Goal: Task Accomplishment & Management: Manage account settings

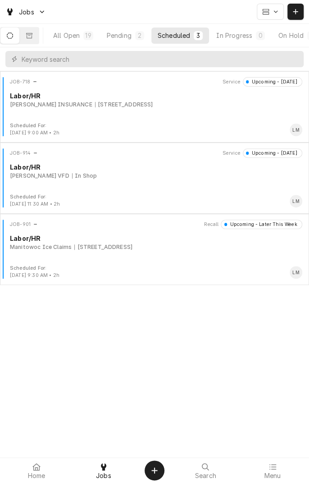
click at [35, 39] on button "Dynamic Content Wrapper" at bounding box center [29, 35] width 19 height 16
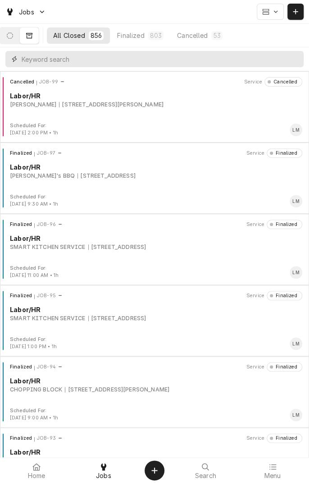
click at [222, 60] on input "Dynamic Content Wrapper" at bounding box center [161, 59] width 278 height 16
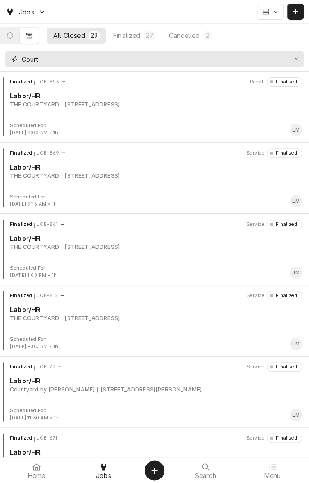
type input "Court"
click at [122, 109] on div "Finalized JOB-893 Recall Finalized Labor/HR THE COURTYARD 3401 E AIRLINE, VICTO…" at bounding box center [155, 99] width 302 height 45
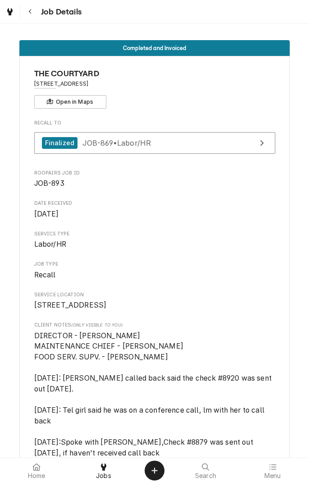
click at [30, 11] on icon "Navigate back" at bounding box center [30, 12] width 4 height 6
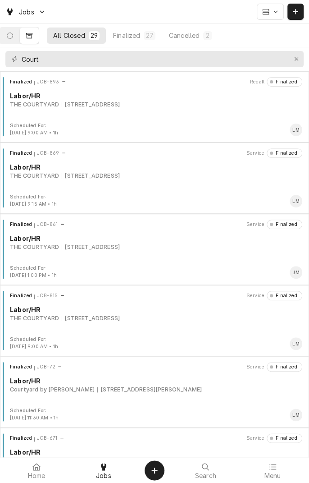
click at [156, 109] on div "Finalized JOB-893 Recall Finalized Labor/HR THE COURTYARD [STREET_ADDRESS]" at bounding box center [155, 99] width 302 height 45
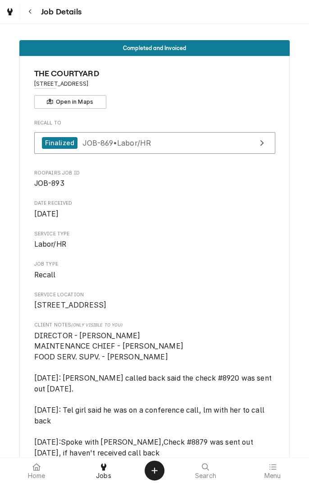
click at [36, 13] on button "Navigate back" at bounding box center [30, 12] width 16 height 16
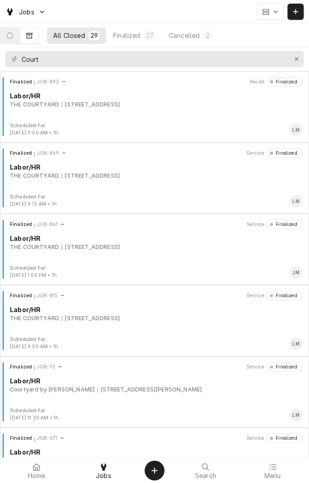
click at [36, 178] on div "THE COURTYARD" at bounding box center [34, 176] width 49 height 8
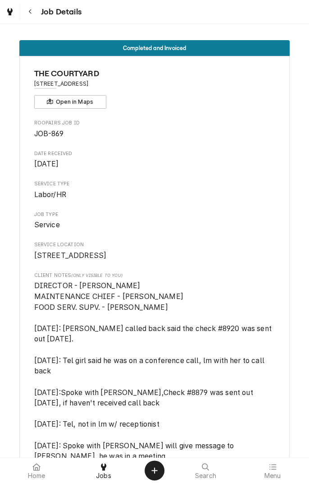
click at [35, 14] on button "Navigate back" at bounding box center [30, 12] width 16 height 16
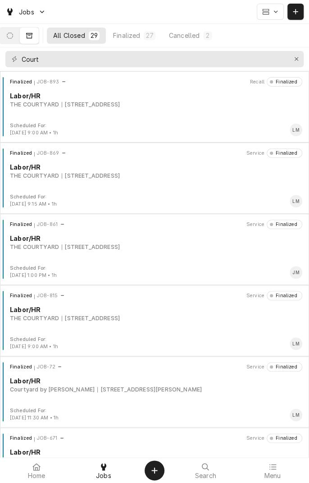
click at [31, 116] on div "Finalized JOB-893 Recall Finalized Labor/HR THE COURTYARD [STREET_ADDRESS]" at bounding box center [155, 99] width 302 height 45
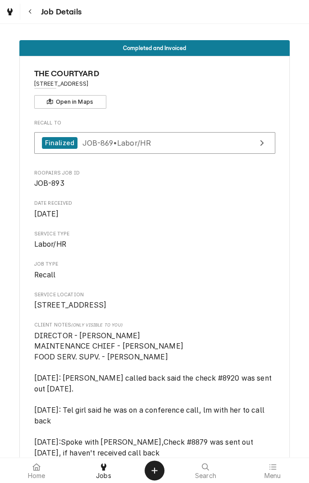
click at [32, 16] on button "Navigate back" at bounding box center [30, 12] width 16 height 16
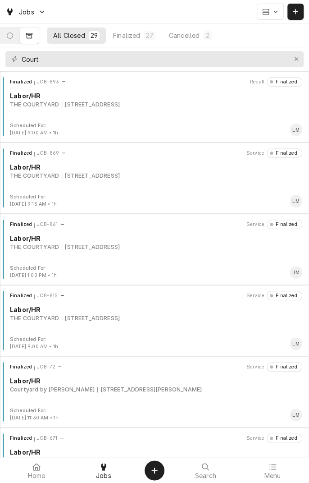
click at [13, 37] on icon "Dynamic Content Wrapper" at bounding box center [10, 35] width 6 height 6
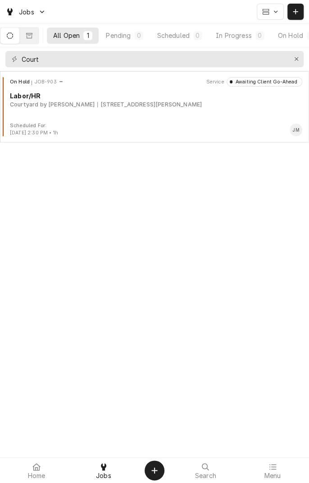
click at [13, 37] on icon "Dynamic Content Wrapper" at bounding box center [10, 35] width 6 height 6
click at [123, 32] on div "Pending" at bounding box center [118, 35] width 25 height 9
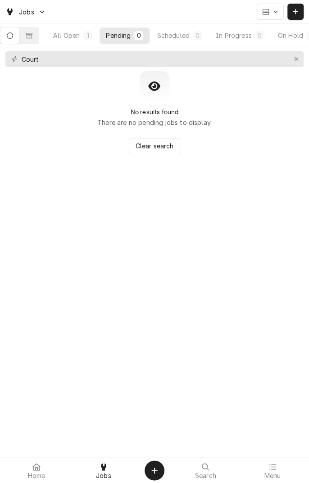
click at [177, 36] on div "Scheduled" at bounding box center [173, 35] width 32 height 9
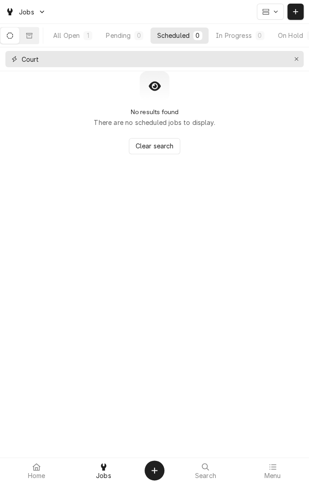
click at [108, 59] on input "Court" at bounding box center [154, 59] width 265 height 16
type input "C"
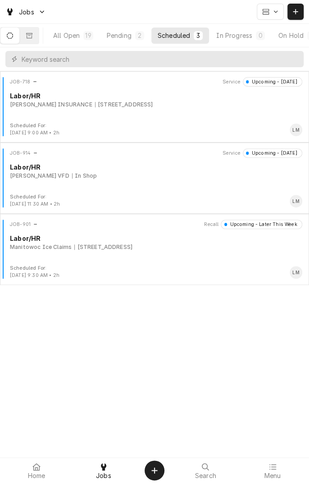
click at [39, 39] on button "Dynamic Content Wrapper" at bounding box center [29, 35] width 19 height 16
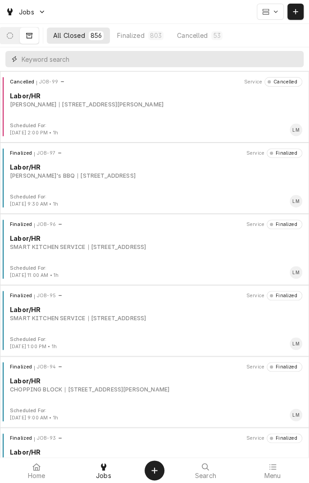
click at [125, 60] on input "Dynamic Content Wrapper" at bounding box center [161, 59] width 278 height 16
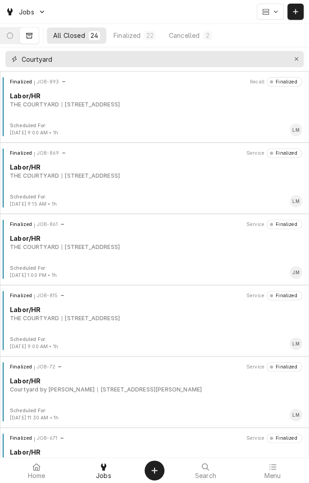
type input "Courtyard"
click at [235, 251] on div "Finalized JOB-861 Service Finalized Labor/HR THE COURTYARD 3401 E AIRLINE, VICT…" at bounding box center [155, 242] width 302 height 45
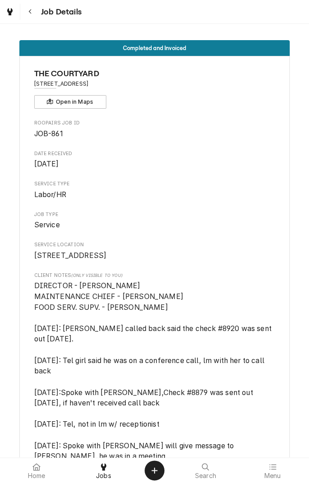
click at [33, 11] on div "Navigate back" at bounding box center [30, 11] width 9 height 9
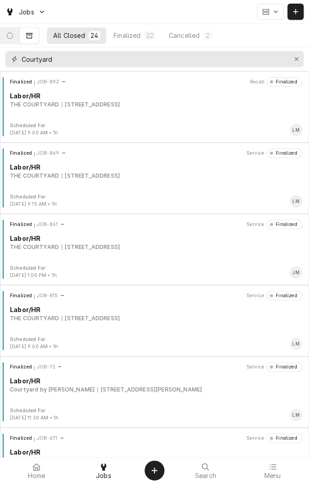
click at [97, 59] on input "Courtyard" at bounding box center [154, 59] width 265 height 16
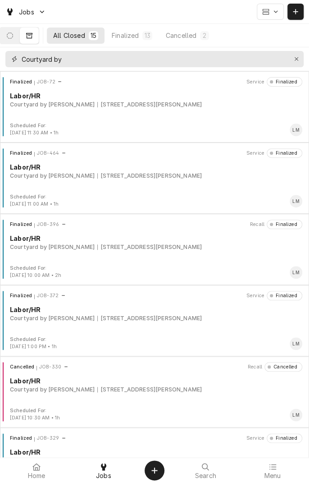
type input "Courtyard by"
click at [14, 31] on button "Dynamic Content Wrapper" at bounding box center [9, 35] width 19 height 16
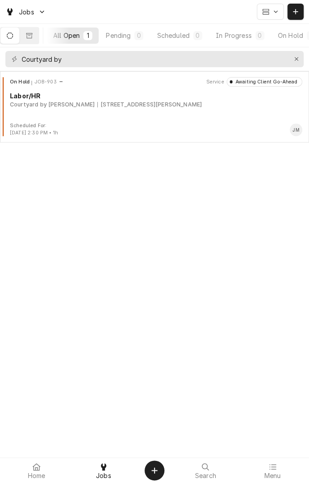
scroll to position [0, 84]
click at [211, 33] on div "On Hold" at bounding box center [212, 35] width 25 height 9
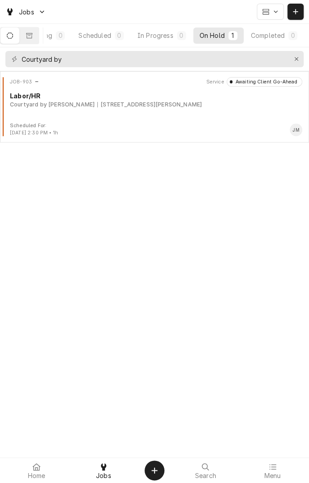
click at [147, 116] on div "JOB-903 Service Awaiting Client Go-Ahead Labor/HR Courtyard by Marriott 8002 N …" at bounding box center [155, 99] width 302 height 45
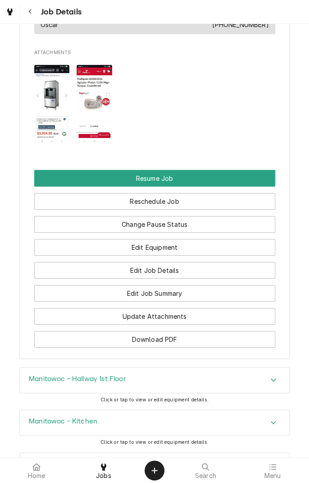
scroll to position [788, 0]
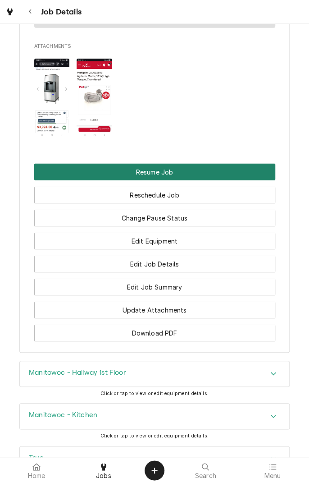
click at [209, 180] on button "Resume Job" at bounding box center [154, 172] width 241 height 17
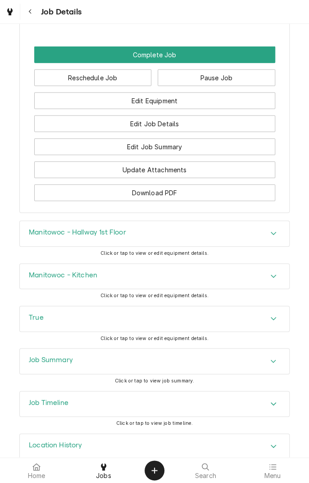
scroll to position [861, 0]
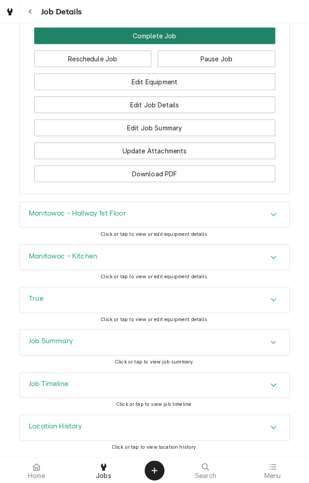
click at [157, 41] on button "Complete Job" at bounding box center [154, 35] width 241 height 17
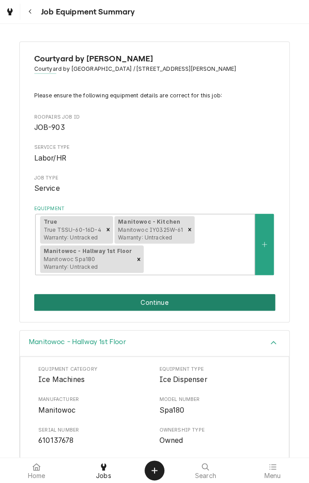
click at [200, 296] on button "Continue" at bounding box center [154, 302] width 241 height 17
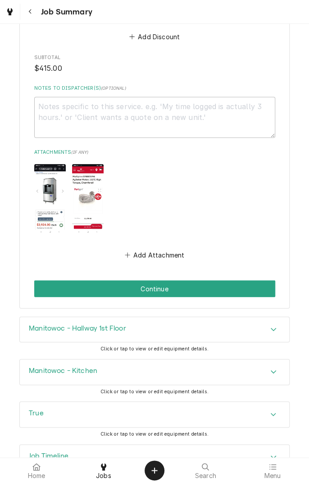
scroll to position [665, 0]
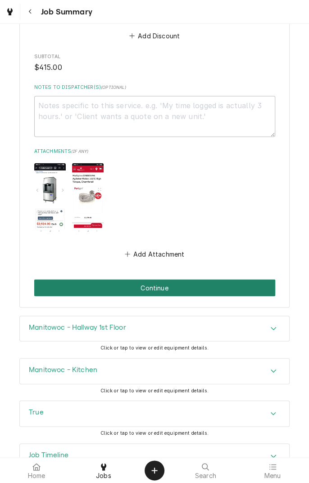
click at [217, 285] on button "Continue" at bounding box center [154, 287] width 241 height 17
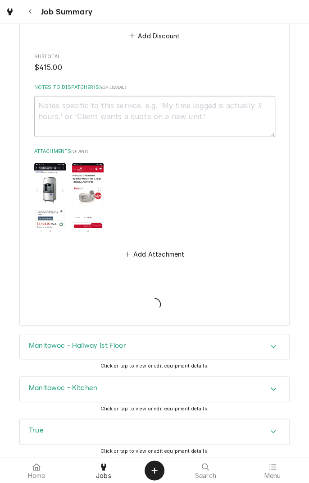
type textarea "x"
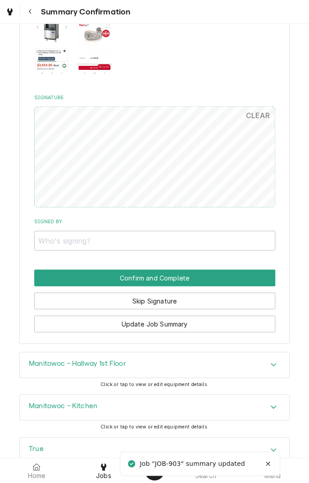
scroll to position [645, 0]
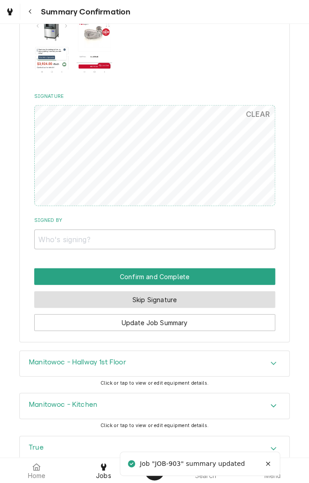
click at [171, 301] on button "Skip Signature" at bounding box center [154, 299] width 241 height 17
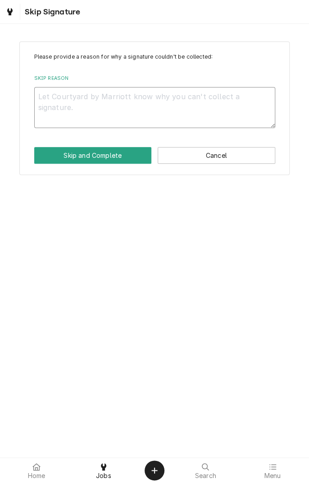
click at [137, 100] on textarea "Skip Reason" at bounding box center [154, 107] width 241 height 41
type textarea "x"
type textarea "C"
type textarea "x"
type textarea "Cl"
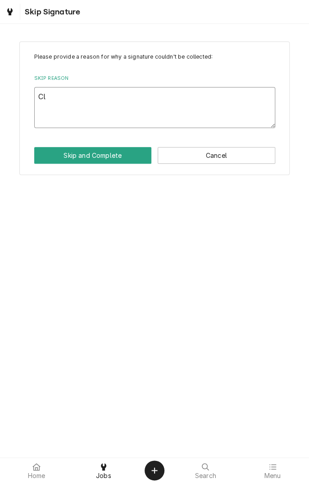
type textarea "x"
type textarea "Clo"
type textarea "x"
type textarea "Closed"
type textarea "x"
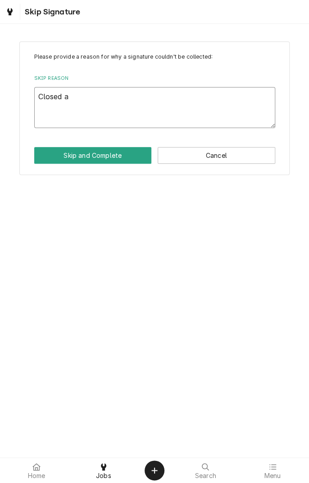
type textarea "Closed at"
type textarea "x"
type textarea "Closed at"
type textarea "x"
type textarea "Closed at s"
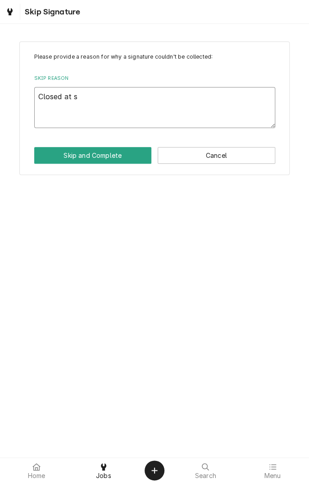
type textarea "x"
type textarea "Closed at sh"
type textarea "x"
type textarea "Closed at sho"
type textarea "x"
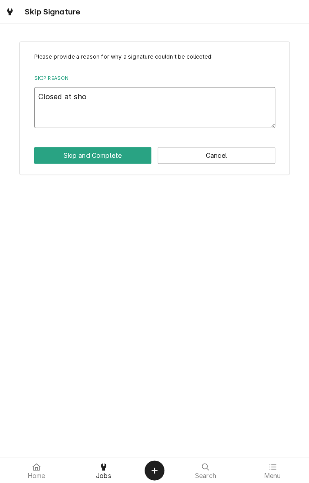
type textarea "Closed at shop"
type textarea "x"
type textarea "Closed at shop"
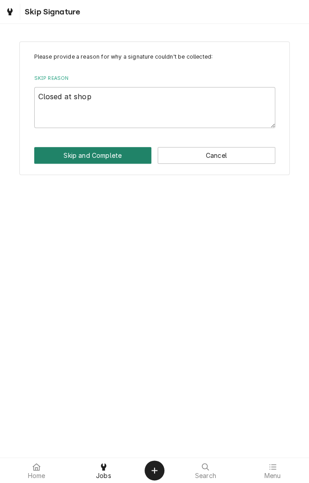
click at [112, 158] on button "Skip and Complete" at bounding box center [93, 155] width 118 height 17
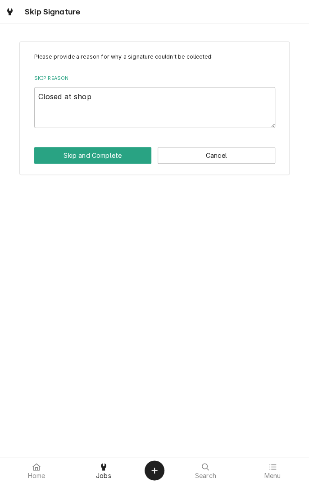
type textarea "x"
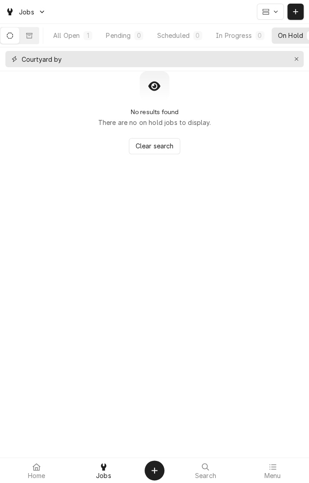
click at [296, 64] on button "Erase input" at bounding box center [296, 59] width 14 height 14
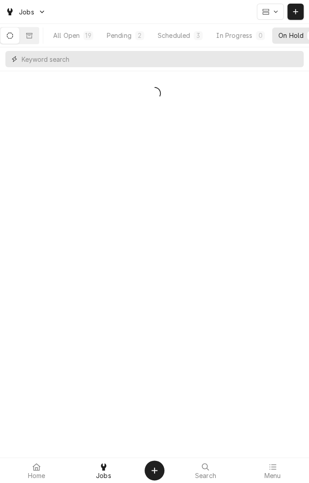
click at [190, 59] on input "Dynamic Content Wrapper" at bounding box center [161, 59] width 278 height 16
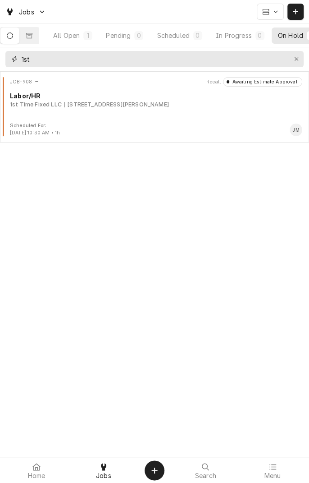
type input "1st"
click at [130, 112] on div "JOB-908 Recall Awaiting Estimate Approval Labor/HR 1st Time Fixed LLC 7601 N Na…" at bounding box center [155, 99] width 302 height 45
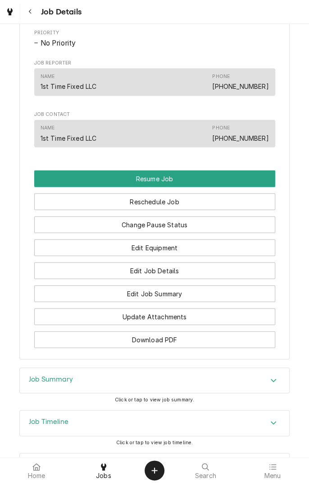
scroll to position [559, 0]
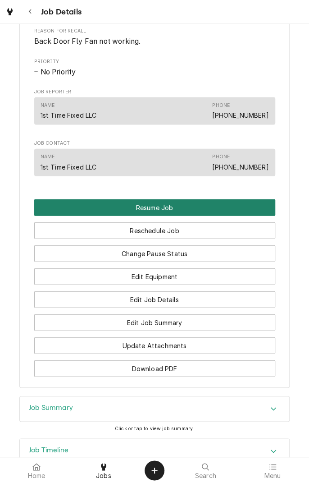
click at [212, 215] on button "Resume Job" at bounding box center [154, 207] width 241 height 17
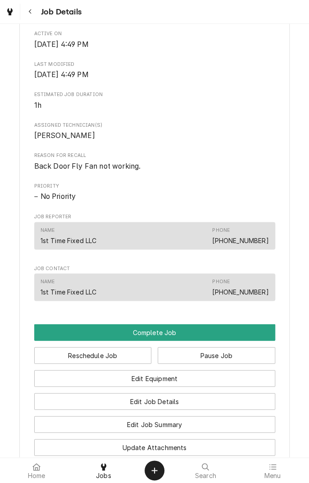
scroll to position [363, 0]
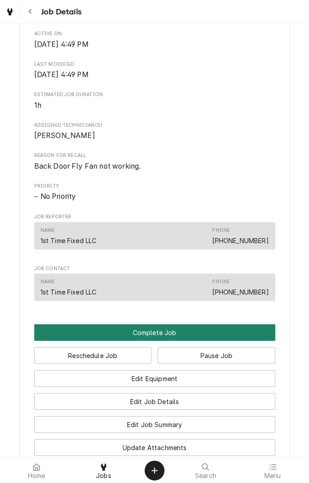
click at [197, 340] on button "Complete Job" at bounding box center [154, 332] width 241 height 17
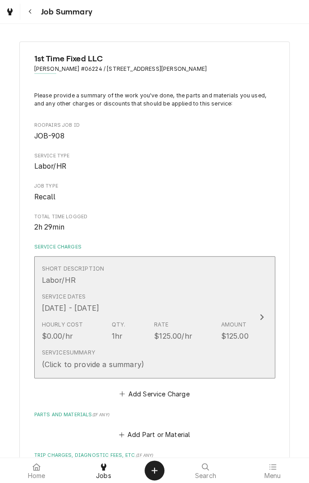
click at [237, 300] on div "Service Dates [DATE] - [DATE]" at bounding box center [145, 303] width 207 height 28
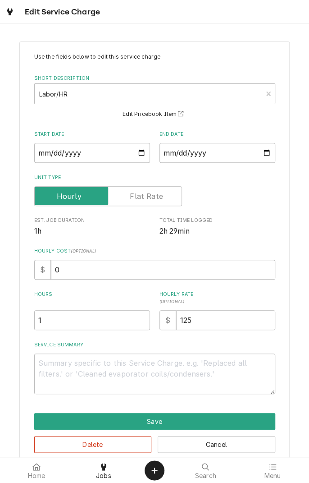
scroll to position [15, 0]
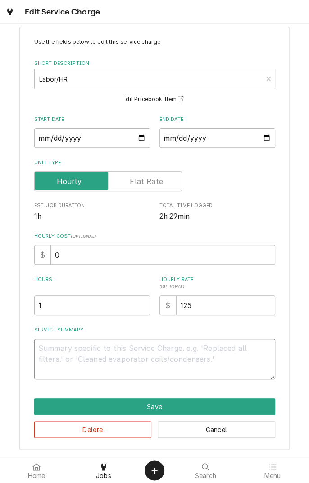
click at [220, 352] on textarea "Service Summary" at bounding box center [154, 359] width 241 height 41
type textarea "x"
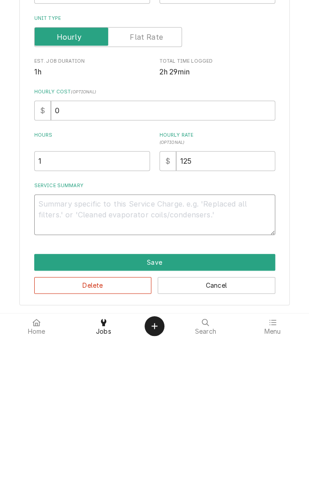
type textarea "S"
type textarea "x"
type textarea "Sh"
type textarea "x"
type textarea "Sho"
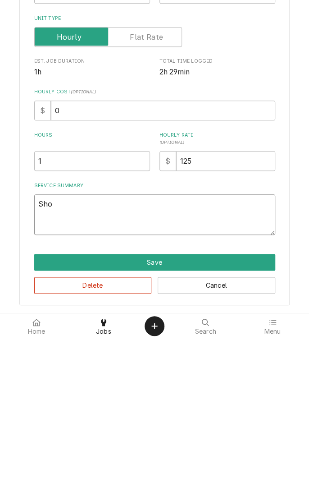
type textarea "x"
type textarea "Show"
type textarea "x"
type textarea "Showe"
type textarea "x"
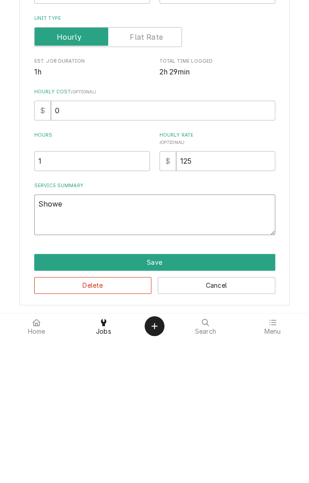
type textarea "Showed"
type textarea "x"
type textarea "Showed"
type textarea "x"
type textarea "Showed u"
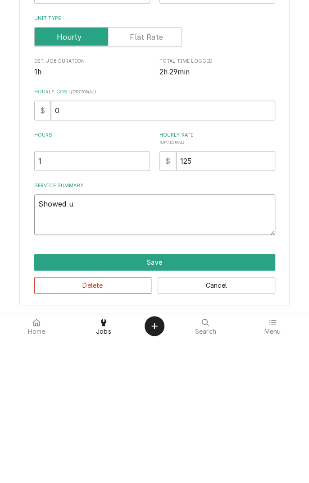
type textarea "x"
type textarea "Showed up"
type textarea "x"
type textarea "Showed up"
type textarea "x"
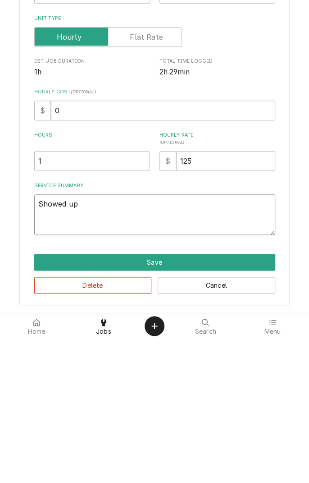
type textarea "Showed up c"
type textarea "x"
type textarea "Showed up cl"
type textarea "x"
type textarea "Showed up clo"
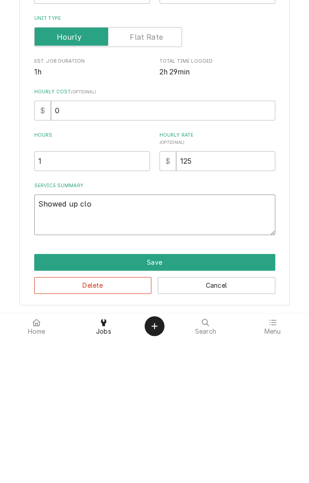
type textarea "x"
type textarea "Showed up cloc"
type textarea "x"
type textarea "Showed up clocked"
type textarea "x"
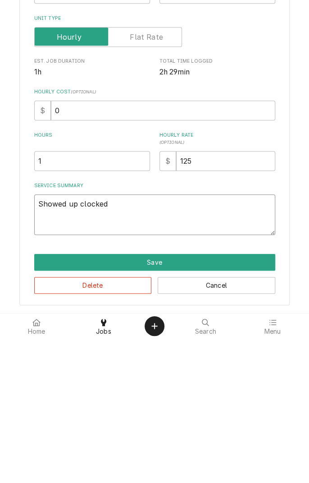
type textarea "Showed up clocked i"
type textarea "x"
type textarea "Showed up clocked in"
type textarea "x"
type textarea "Showed up clocked in"
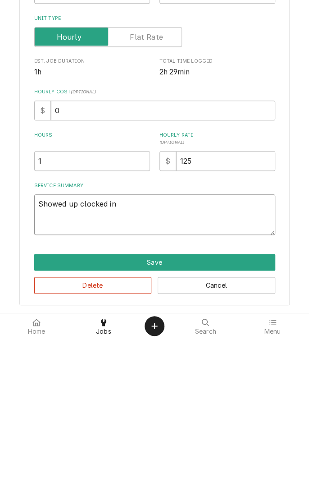
type textarea "x"
type textarea "Showed up clocked in w"
type textarea "x"
type textarea "Showed up clocked in wi"
type textarea "x"
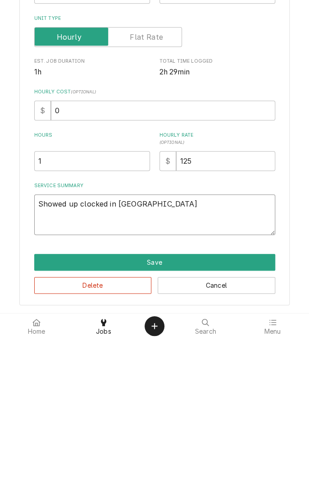
type textarea "Showed up clocked in wit"
type textarea "x"
type textarea "Showed up clocked in with"
type textarea "x"
type textarea "Showed up clocked in with"
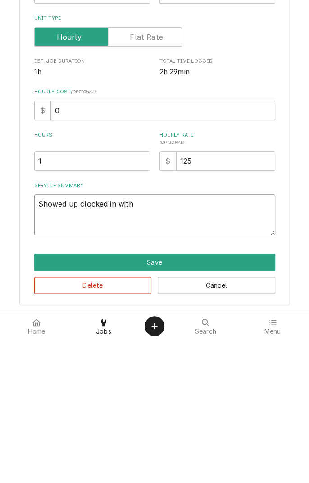
type textarea "x"
type textarea "Showed up clocked in with 1"
type textarea "x"
type textarea "Showed up clocked in with 1s"
type textarea "x"
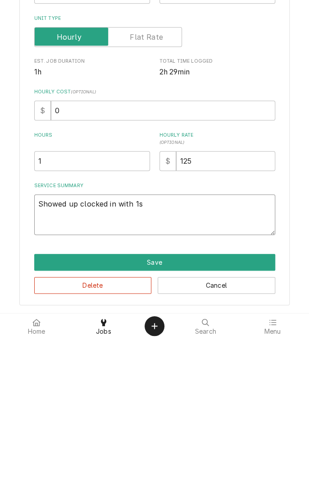
type textarea "Showed up clocked in with 1st"
type textarea "x"
type textarea "Showed up clocked in with 1st"
type textarea "x"
type textarea "Showed up clocked in with 1st t"
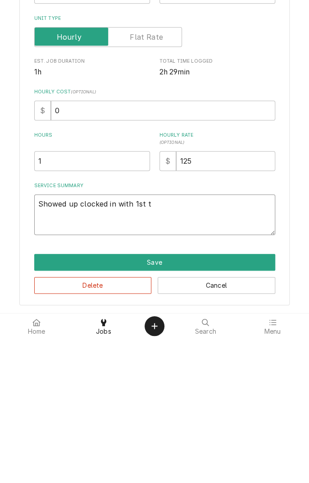
type textarea "x"
type textarea "Showed up clocked in with 1st ti"
type textarea "x"
type textarea "Showed up clocked in with 1st tim"
type textarea "x"
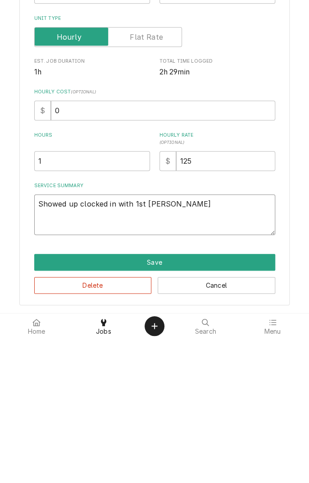
type textarea "Showed up clocked in with 1st time"
type textarea "x"
type textarea "Showed up clocked in with 1st time"
type textarea "x"
type textarea "Showed up clocked in with 1st time f"
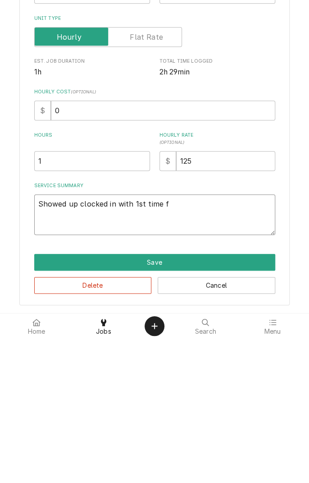
type textarea "x"
type textarea "Showed up clocked in with 1st time fi"
type textarea "x"
type textarea "Showed up clocked in with 1st time fix"
type textarea "x"
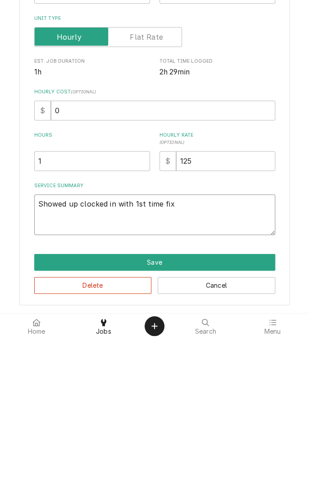
type textarea "Showed up clocked in with 1st time fix"
type textarea "x"
type textarea "Showed up clocked in with 1st time fix"
type textarea "x"
type textarea "Showed up clocked in with 1st time fix."
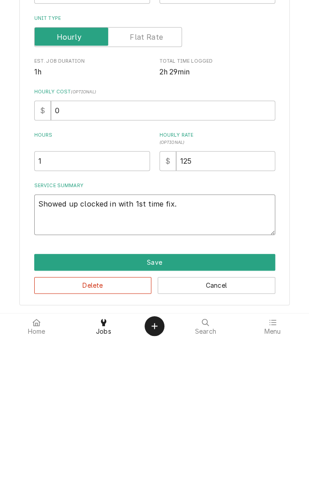
type textarea "x"
type textarea "Showed up clocked in with 1st time fix."
type textarea "x"
type textarea "Showed up clocked in with 1st time fix. A"
type textarea "x"
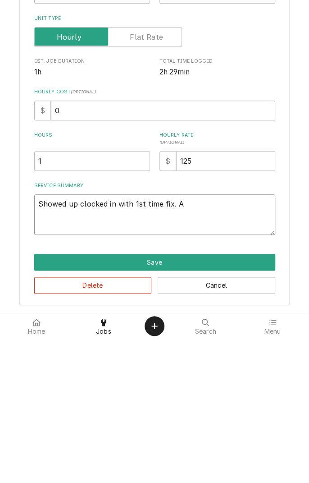
type textarea "Showed up clocked in with 1st time fix. Af"
type textarea "x"
type textarea "Showed up clocked in with 1st time fix. Aft"
type textarea "x"
type textarea "Showed up clocked in with 1st time fix. Afte"
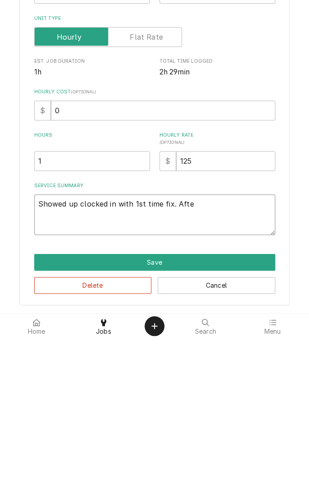
type textarea "x"
type textarea "Showed up clocked in with 1st time fix. After"
type textarea "x"
type textarea "Showed up clocked in with 1st time fix. After"
type textarea "x"
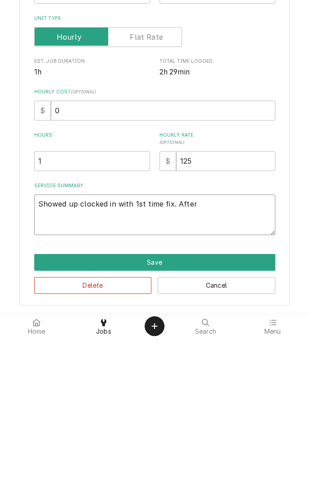
type textarea "Showed up clocked in with 1st time fix. After i"
type textarea "x"
type textarea "Showed up clocked in with 1st time fix. After I"
type textarea "x"
type textarea "Showed up clocked in with 1st time fix. After I d"
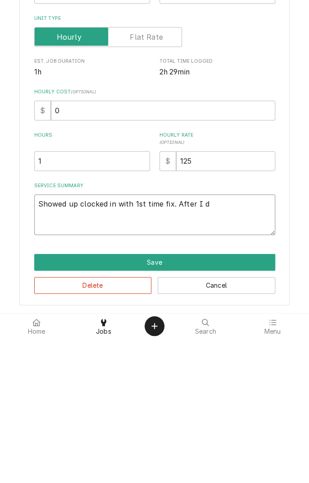
type textarea "x"
type textarea "Showed up clocked in with 1st time fix. After I dr"
type textarea "x"
type textarea "Showed up clocked in with 1st time fix. After I dri"
type textarea "x"
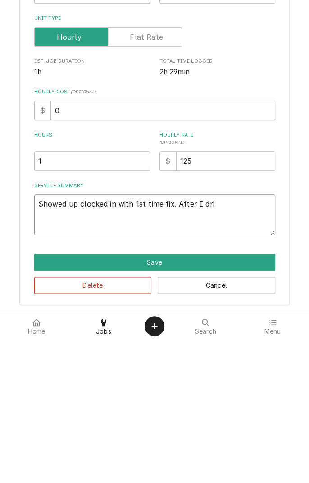
type textarea "Showed up clocked in with 1st time fix. After I dril"
type textarea "x"
type textarea "Showed up clocked in with 1st time fix. After I drill"
type textarea "x"
type textarea "Showed up clocked in with 1st time fix. After I drilled"
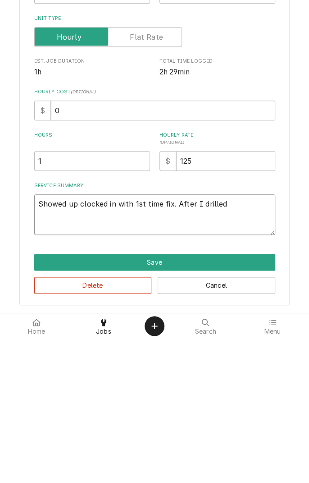
type textarea "x"
type textarea "Showed up clocked in with 1st time fix. After I drilled 6"
type textarea "x"
type textarea "Showed up clocked in with 1st time fix. After I drilled 6"
type textarea "x"
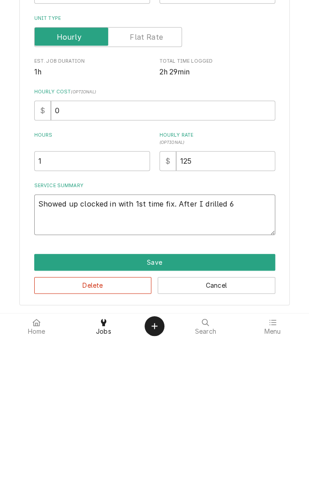
type textarea "Showed up clocked in with 1st time fix. After I drilled 6 h"
type textarea "x"
type textarea "Showed up clocked in with 1st time fix. After I drilled 6 ho"
type textarea "x"
type textarea "Showed up clocked in with 1st time fix. After I drilled 6 hol"
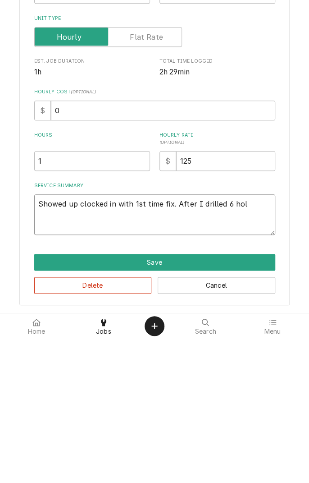
type textarea "x"
type textarea "Showed up clocked in with 1st time fix. After I drilled 6 hole"
type textarea "x"
type textarea "Showed up clocked in with 1st time fix. After I drilled 6 holes"
type textarea "x"
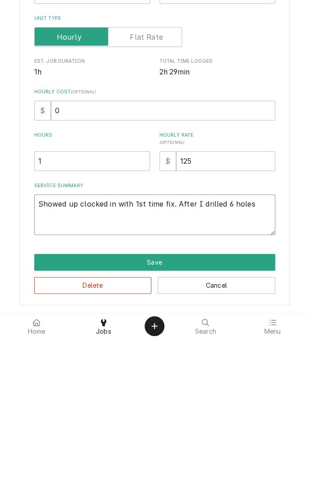
type textarea "Showed up clocked in with 1st time fix. After I drilled 6 holes"
type textarea "x"
type textarea "Showed up clocked in with 1st time fix. After I drilled 6 holes a"
type textarea "x"
type textarea "Showed up clocked in with 1st time fix. After I drilled 6 holes an"
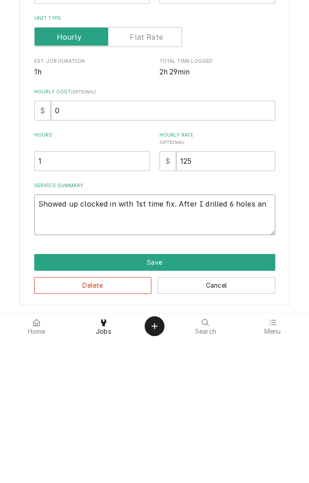
type textarea "x"
type textarea "Showed up clocked in with 1st time fix. After I drilled 6 holes and"
type textarea "x"
type textarea "Showed up clocked in with 1st time fix. After I drilled 6 holes and"
type textarea "x"
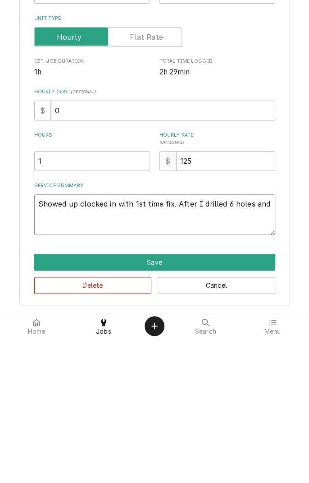
type textarea "Showed up clocked in with 1st time fix. After I drilled 6 holes and i"
type textarea "x"
type textarea "Showed up clocked in with 1st time fix. After I drilled 6 holes and in"
type textarea "x"
type textarea "Showed up clocked in with 1st time fix. After I drilled 6 holes and ins"
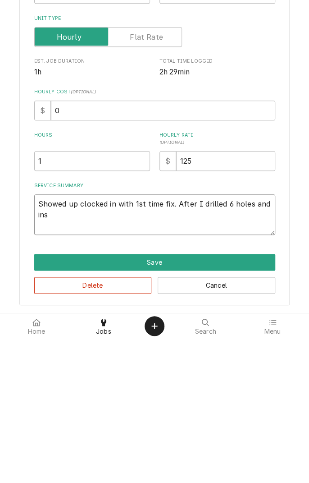
type textarea "x"
type textarea "Showed up clocked in with 1st time fix. After I drilled 6 holes and installed"
type textarea "x"
type textarea "Showed up clocked in with 1st time fix. After I drilled 6 holes and installed r"
type textarea "x"
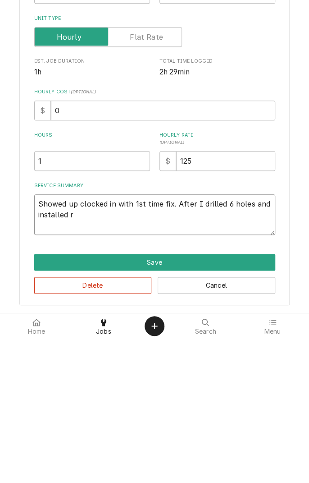
type textarea "Showed up clocked in with 1st time fix. After I drilled 6 holes and installed"
type textarea "x"
type textarea "Showed up clocked in with 1st time fix. After I drilled 6 holes and installed 5"
type textarea "x"
type textarea "Showed up clocked in with 1st time fix. After I drilled 6 holes and installed 54"
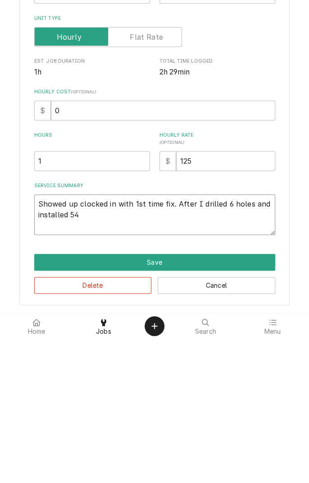
type textarea "x"
type textarea "Showed up clocked in with 1st time fix. After I drilled 6 holes and installed 5"
type textarea "x"
type textarea "Showed up clocked in with 1st time fix. After I drilled 6 holes and installed"
type textarea "x"
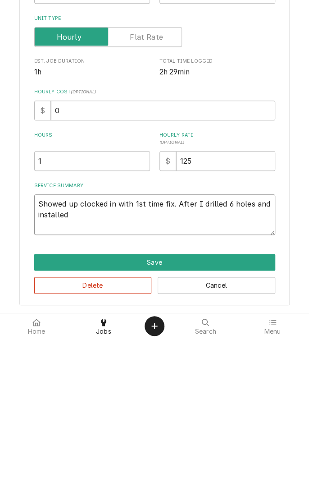
type textarea "Showed up clocked in with 1st time fix. After I drilled 6 holes and installed 4"
type textarea "x"
type textarea "Showed up clocked in with 1st time fix. After I drilled 6 holes and installed 4"
type textarea "x"
type textarea "Showed up clocked in with 1st time fix. After I drilled 6 holes and installed 4…"
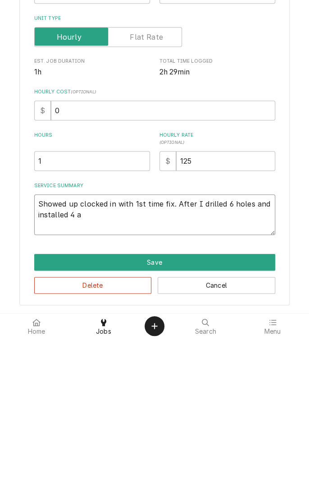
type textarea "x"
type textarea "Showed up clocked in with 1st time fix. After I drilled 6 holes and installed 4"
type textarea "x"
type textarea "Showed up clocked in with 1st time fix. After I drilled 6 holes and installed 4…"
type textarea "x"
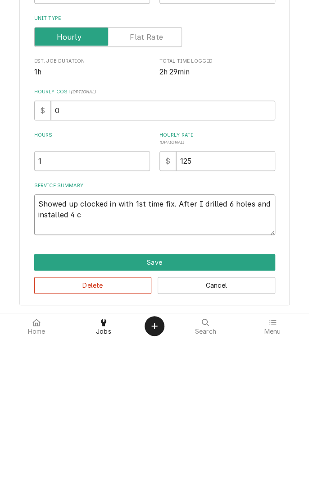
type textarea "Showed up clocked in with 1st time fix. After I drilled 6 holes and installed 4…"
type textarea "x"
type textarea "Showed up clocked in with 1st time fix. After I drilled 6 holes and installed 4…"
type textarea "x"
type textarea "Showed up clocked in with 1st time fix. After I drilled 6 holes and installed 4…"
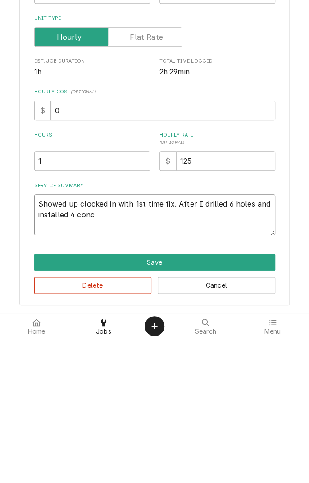
type textarea "x"
type textarea "Showed up clocked in with 1st time fix. After I drilled 6 holes and installed 4…"
type textarea "x"
type textarea "Showed up clocked in with 1st time fix. After I drilled 6 holes and installed 4…"
type textarea "x"
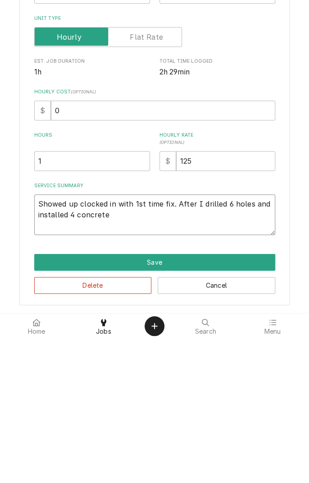
type textarea "Showed up clocked in with 1st time fix. After I drilled 6 holes and installed 4…"
type textarea "x"
type textarea "Showed up clocked in with 1st time fix. After I drilled 6 holes and installed 4…"
type textarea "x"
type textarea "Showed up clocked in with 1st time fix. After I drilled 6 holes and installed 4…"
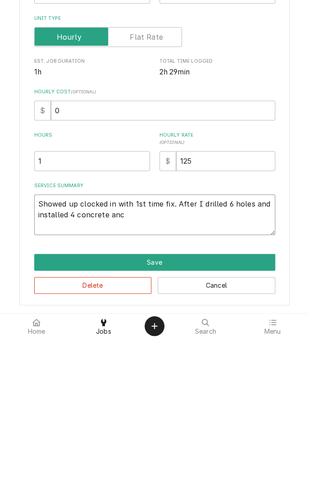
type textarea "x"
type textarea "Showed up clocked in with 1st time fix. After I drilled 6 holes and installed 4…"
type textarea "x"
type textarea "Showed up clocked in with 1st time fix. After I drilled 6 holes and installed 4…"
type textarea "x"
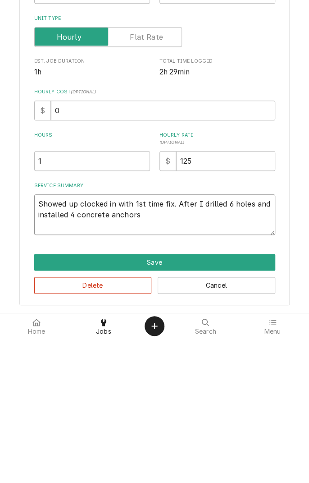
type textarea "Showed up clocked in with 1st time fix. After I drilled 6 holes and installed 4…"
type textarea "x"
type textarea "Showed up clocked in with 1st time fix. After I drilled 6 holes and installed 4…"
type textarea "x"
type textarea "Showed up clocked in with 1st time fix. After I drilled 6 holes and installed 4…"
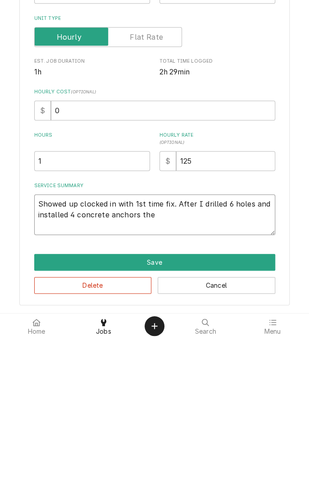
type textarea "x"
type textarea "Showed up clocked in with 1st time fix. After I drilled 6 holes and installed 4…"
type textarea "x"
type textarea "Showed up clocked in with 1st time fix. After I drilled 6 holes and installed 4…"
type textarea "x"
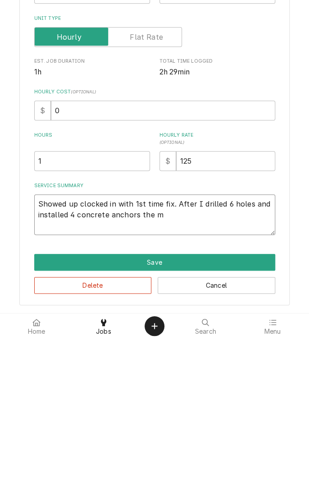
type textarea "Showed up clocked in with 1st time fix. After I drilled 6 holes and installed 4…"
type textarea "x"
type textarea "Showed up clocked in with 1st time fix. After I drilled 6 holes and installed 4…"
type textarea "x"
type textarea "Showed up clocked in with 1st time fix. After I drilled 6 holes and installed 4…"
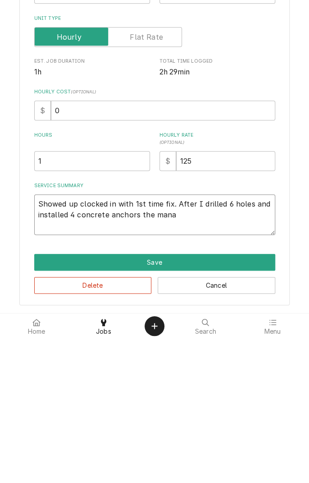
type textarea "x"
type textarea "Showed up clocked in with 1st time fix. After I drilled 6 holes and installed 4…"
type textarea "x"
type textarea "Showed up clocked in with 1st time fix. After I drilled 6 holes and installed 4…"
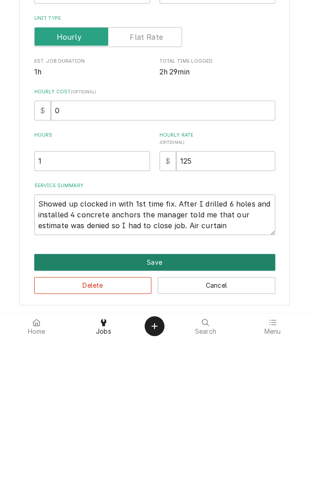
click at [237, 399] on button "Save" at bounding box center [154, 406] width 241 height 17
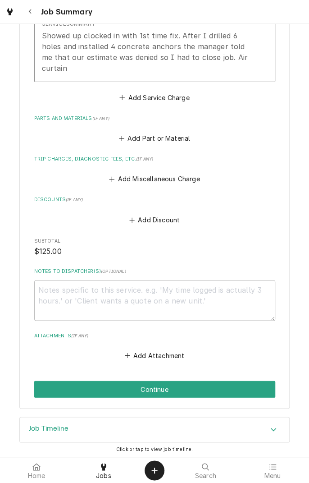
scroll to position [329, 0]
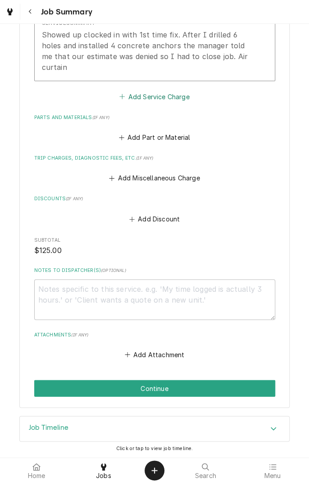
click at [181, 101] on button "Add Service Charge" at bounding box center [154, 96] width 73 height 13
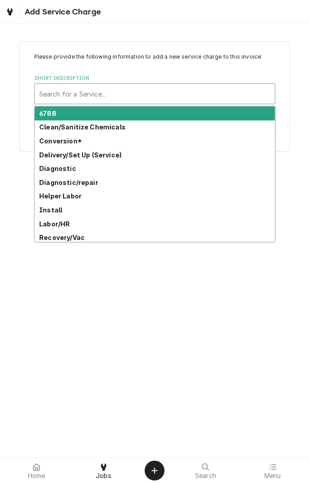
click at [256, 37] on div "Please provide the following information to add a new service charge to this in…" at bounding box center [154, 96] width 309 height 126
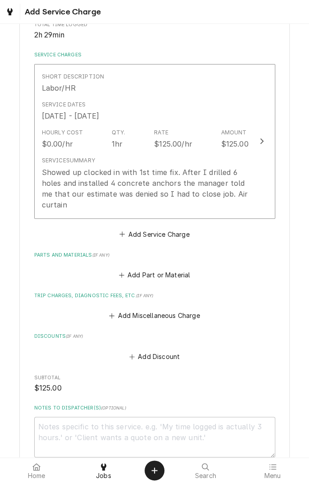
scroll to position [226, 0]
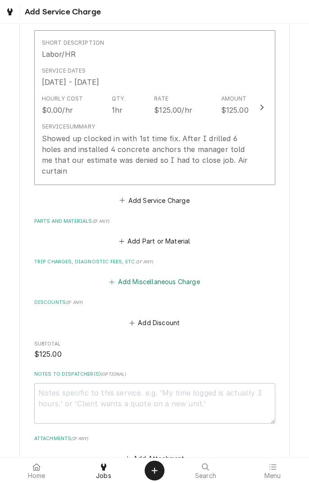
click at [177, 278] on button "Add Miscellaneous Charge" at bounding box center [155, 281] width 94 height 13
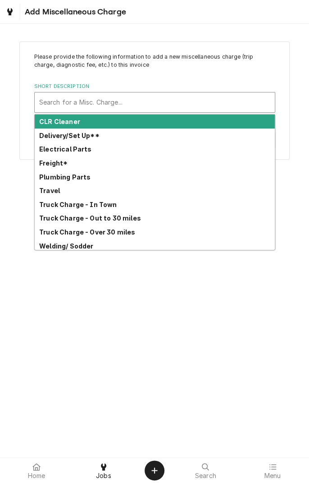
click at [109, 207] on strong "Truck Charge - In Town" at bounding box center [78, 205] width 78 height 8
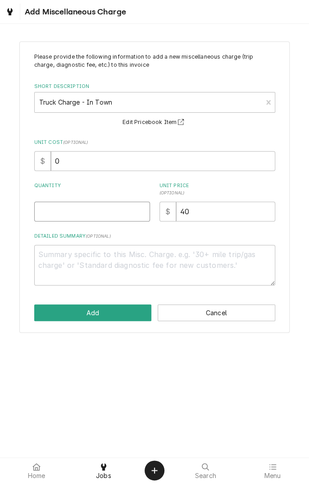
click at [116, 209] on input "Quantity" at bounding box center [92, 211] width 116 height 20
click at [104, 259] on textarea "Detailed Summary ( optional )" at bounding box center [154, 265] width 241 height 41
click at [113, 313] on button "Add" at bounding box center [93, 312] width 118 height 17
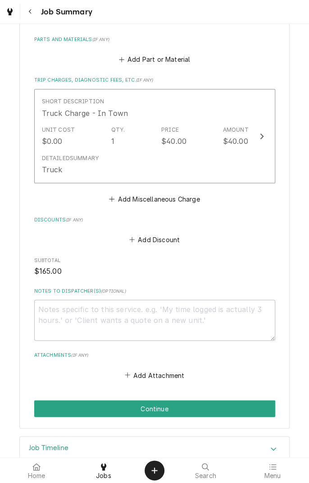
scroll to position [428, 0]
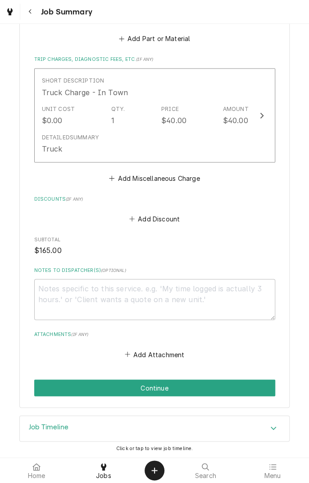
click at [228, 387] on button "Continue" at bounding box center [154, 387] width 241 height 17
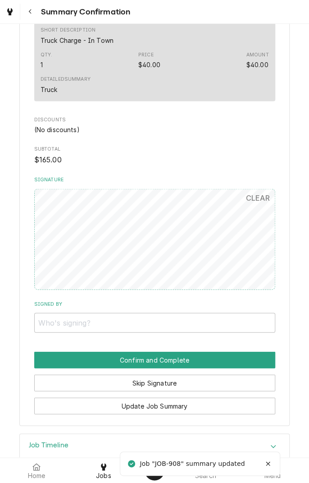
scroll to position [429, 0]
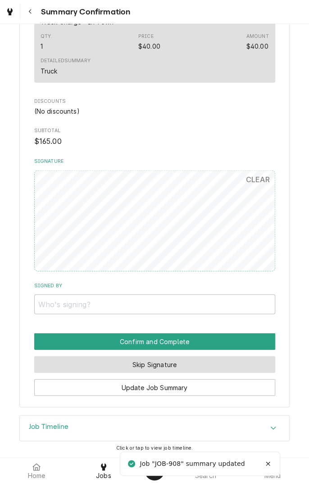
click at [205, 365] on button "Skip Signature" at bounding box center [154, 364] width 241 height 17
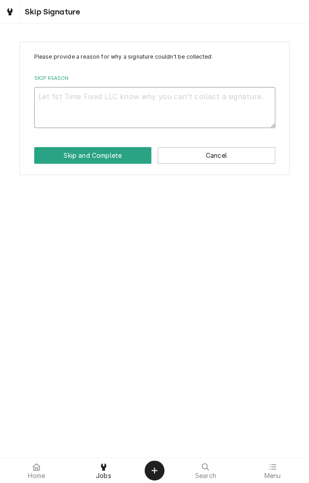
click at [190, 110] on textarea "Skip Reason" at bounding box center [154, 107] width 241 height 41
type textarea "x"
type textarea "C"
type textarea "x"
type textarea "Cl"
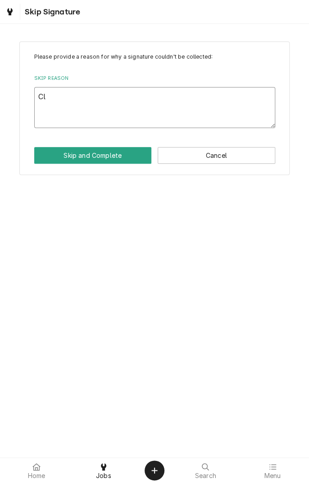
type textarea "x"
type textarea "Clo"
type textarea "x"
type textarea "Closed"
type textarea "x"
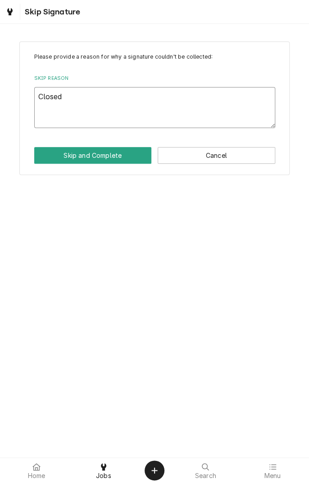
type textarea "Closed at"
type textarea "x"
type textarea "Closed at shop"
type textarea "x"
type textarea "Closed at shop"
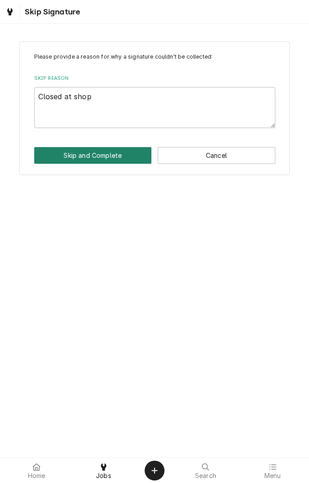
click at [108, 154] on button "Skip and Complete" at bounding box center [93, 155] width 118 height 17
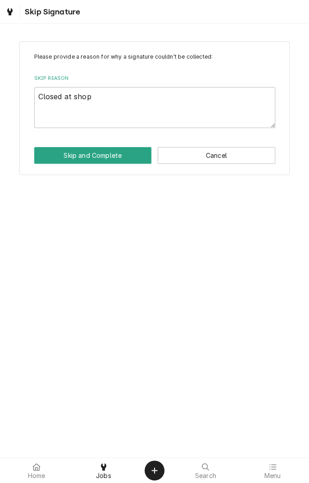
type textarea "x"
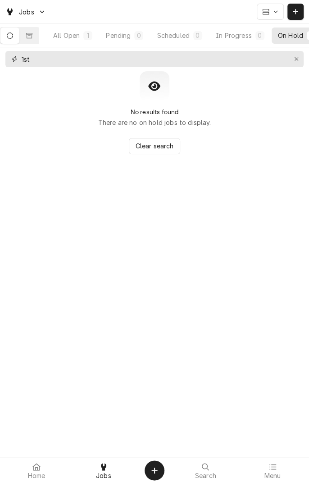
click at [153, 62] on input "1st" at bounding box center [154, 59] width 265 height 16
type input "1"
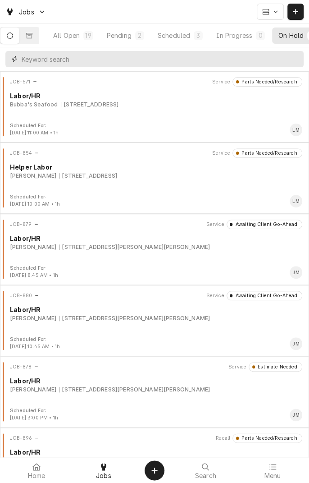
click at [139, 59] on input "Dynamic Content Wrapper" at bounding box center [161, 59] width 278 height 16
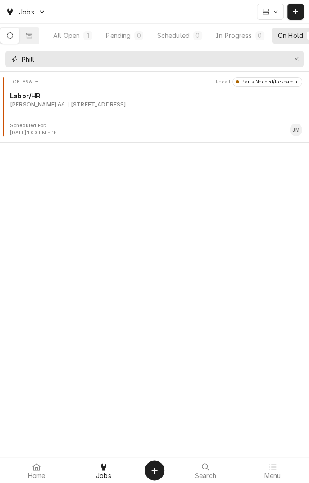
type input "Phill"
click at [126, 105] on div "[STREET_ADDRESS]" at bounding box center [97, 105] width 58 height 8
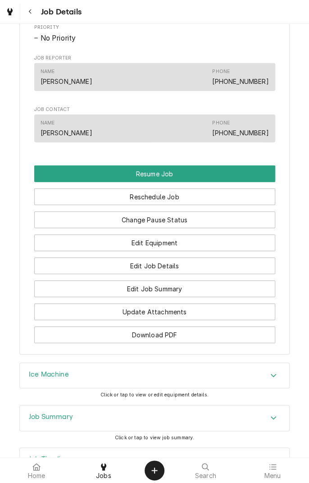
scroll to position [754, 0]
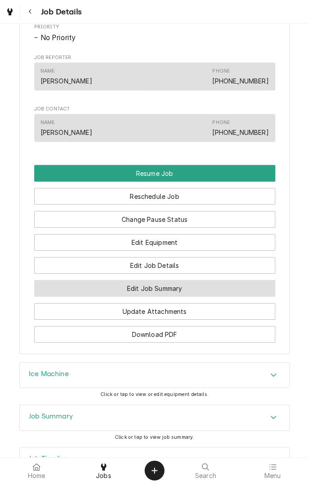
click at [193, 294] on button "Edit Job Summary" at bounding box center [154, 288] width 241 height 17
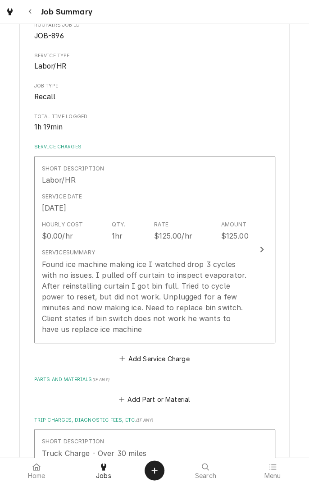
scroll to position [100, 0]
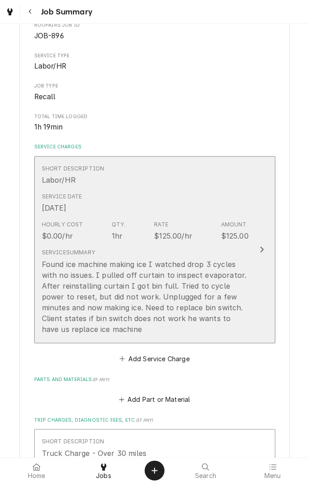
click at [121, 328] on div "Found ice machine making ice I watched drop 3 cycles with no issues. I pulled o…" at bounding box center [145, 297] width 207 height 76
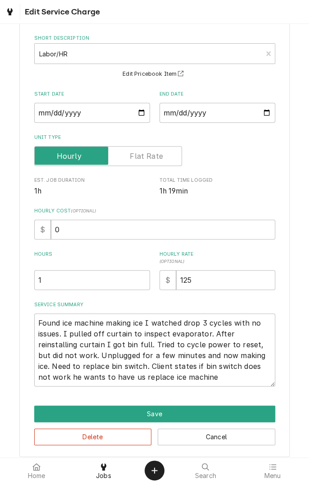
scroll to position [47, 0]
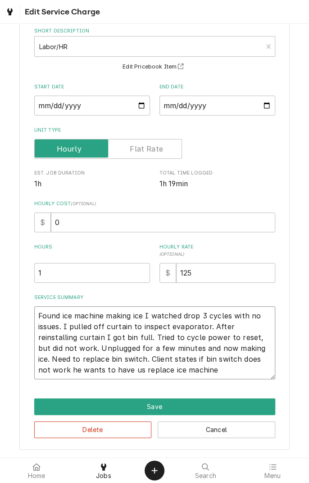
click at [179, 370] on textarea "Found ice machine making ice I watched drop 3 cycles with no issues. I pulled o…" at bounding box center [154, 342] width 241 height 73
type textarea "x"
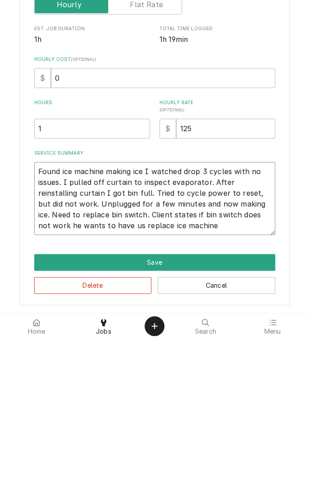
type textarea "Found ice machine making ice I watched drop 3 cycles with no issues. I pulled o…"
type textarea "x"
type textarea "Found ice machine making ice I watched drop 3 cycles with no issues. I pulled o…"
type textarea "x"
type textarea "Found ice machine making ice I watched drop 3 cycles with no issues. I pulled o…"
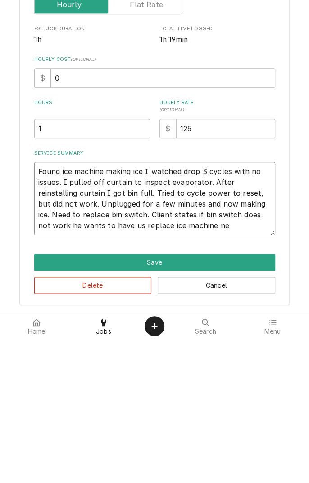
type textarea "x"
type textarea "Found ice machine making ice I watched drop 3 cycles with no issues. I pulled o…"
type textarea "x"
type textarea "Found ice machine making ice I watched drop 3 cycles with no issues. I pulled o…"
type textarea "x"
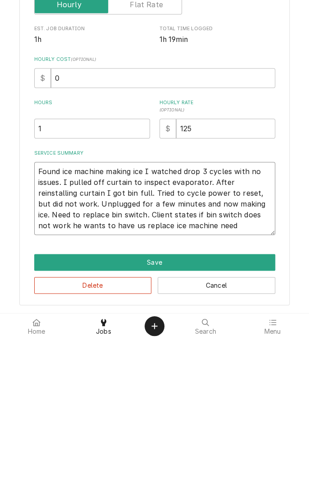
type textarea "Found ice machine making ice I watched drop 3 cycles with no issues. I pulled o…"
type textarea "x"
type textarea "Found ice machine making ice I watched drop 3 cycles with no issues. I pulled o…"
type textarea "x"
type textarea "Found ice machine making ice I watched drop 3 cycles with no issues. I pulled o…"
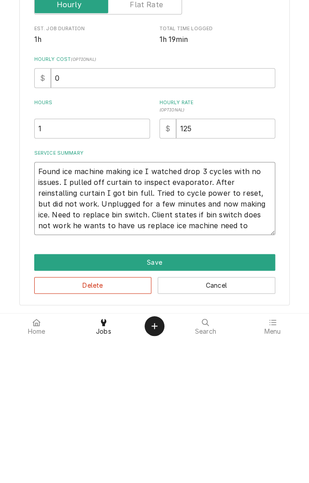
type textarea "x"
type textarea "Found ice machine making ice I watched drop 3 cycles with no issues. I pulled o…"
type textarea "x"
type textarea "Found ice machine making ice I watched drop 3 cycles with no issues. I pulled o…"
type textarea "x"
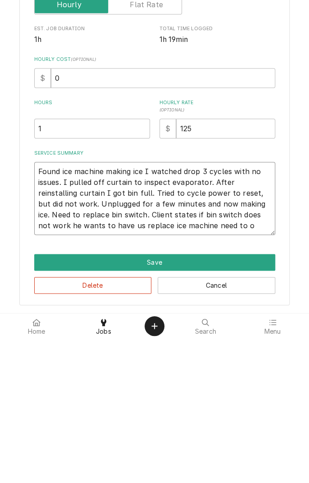
type textarea "Found ice machine making ice I watched drop 3 cycles with no issues. I pulled o…"
type textarea "x"
type textarea "Found ice machine making ice I watched drop 3 cycles with no issues. I pulled o…"
type textarea "x"
type textarea "Found ice machine making ice I watched drop 3 cycles with no issues. I pulled o…"
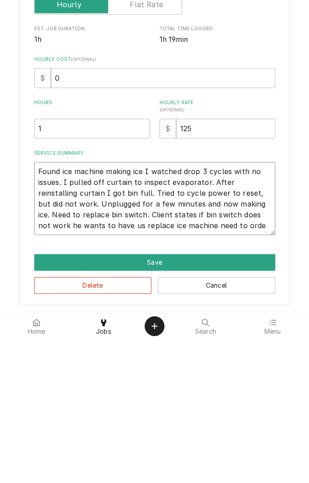
type textarea "x"
type textarea "Found ice machine making ice I watched drop 3 cycles with no issues. I pulled o…"
type textarea "x"
type textarea "Found ice machine making ice I watched drop 3 cycles with no issues. I pulled o…"
type textarea "x"
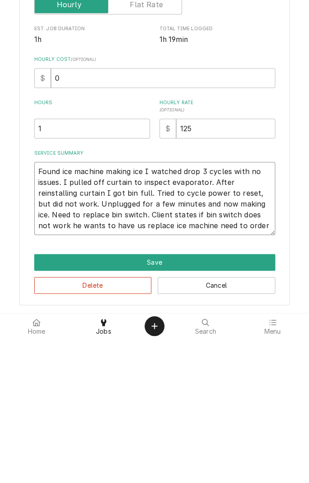
type textarea "Found ice machine making ice I watched drop 3 cycles with no issues. I pulled o…"
type textarea "x"
type textarea "Found ice machine making ice I watched drop 3 cycles with no issues. I pulled o…"
type textarea "x"
type textarea "Found ice machine making ice I watched drop 3 cycles with no issues. I pulled o…"
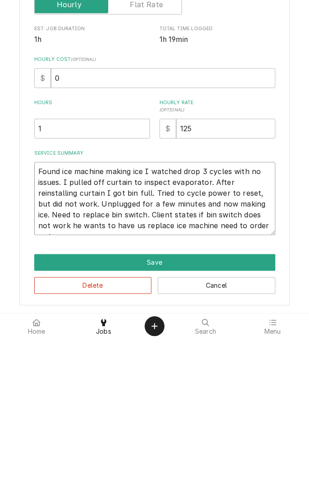
type textarea "x"
type textarea "Found ice machine making ice I watched drop 3 cycles with no issues. I pulled o…"
type textarea "x"
type textarea "Found ice machine making ice I watched drop 3 cycles with no issues. I pulled o…"
type textarea "x"
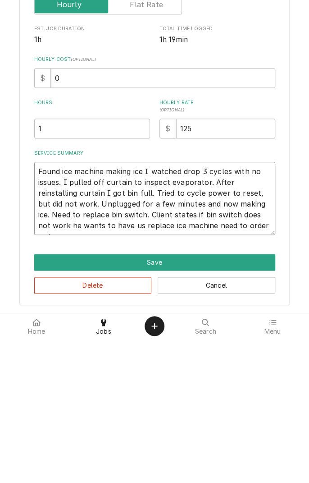
type textarea "Found ice machine making ice I watched drop 3 cycles with no issues. I pulled o…"
type textarea "x"
type textarea "Found ice machine making ice I watched drop 3 cycles with no issues. I pulled o…"
type textarea "x"
type textarea "Found ice machine making ice I watched drop 3 cycles with no issues. I pulled o…"
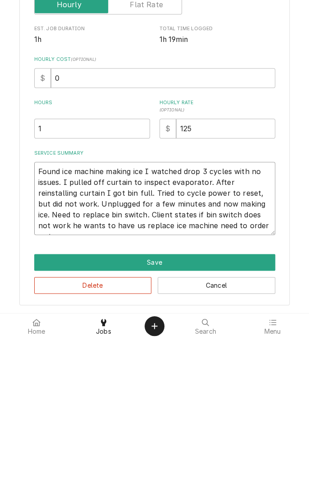
type textarea "x"
type textarea "Found ice machine making ice I watched drop 3 cycles with no issues. I pulled o…"
type textarea "x"
type textarea "Found ice machine making ice I watched drop 3 cycles with no issues. I pulled o…"
click at [184, 402] on button "Save" at bounding box center [154, 406] width 241 height 17
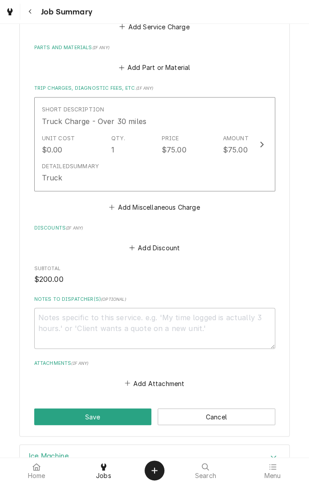
scroll to position [503, 0]
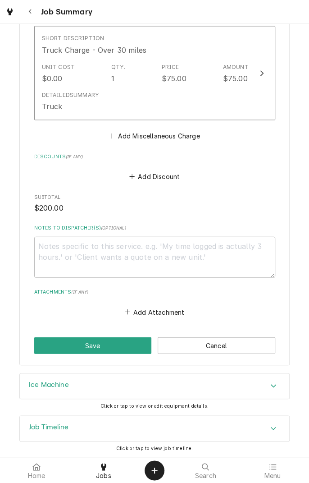
click at [123, 343] on button "Save" at bounding box center [93, 345] width 118 height 17
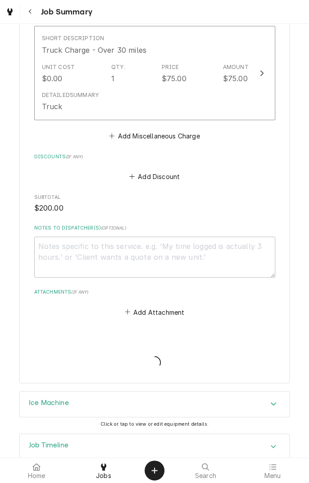
type textarea "x"
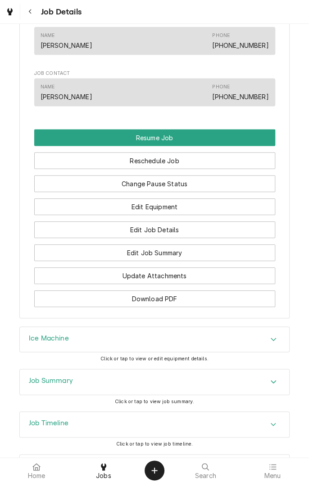
scroll to position [828, 0]
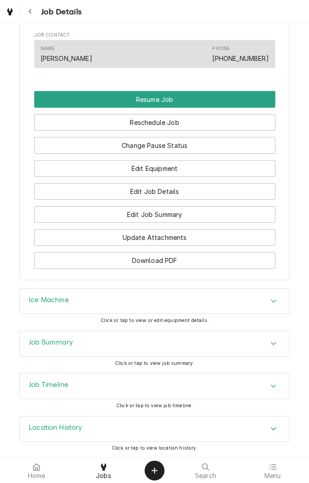
click at [146, 297] on div "Ice Machine" at bounding box center [155, 300] width 270 height 25
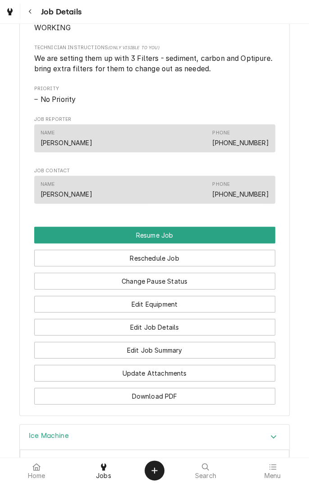
scroll to position [710, 0]
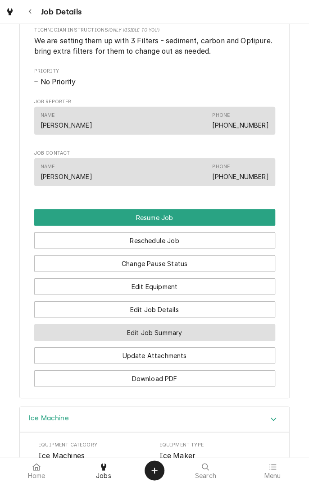
click at [177, 333] on button "Edit Job Summary" at bounding box center [154, 332] width 241 height 17
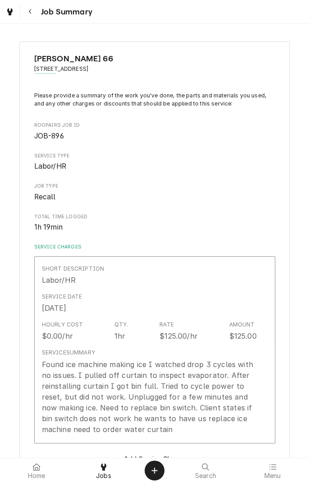
type textarea "x"
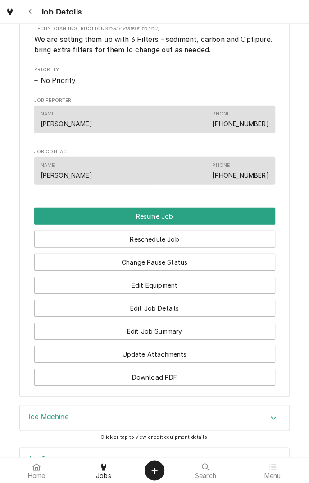
scroll to position [713, 0]
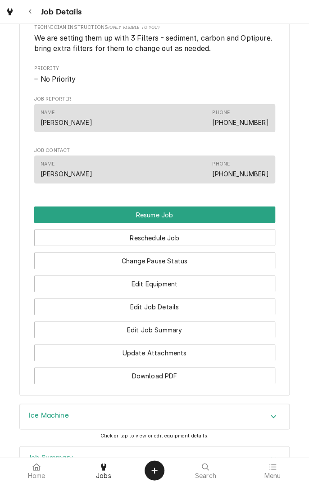
click at [168, 353] on button "Update Attachments" at bounding box center [154, 352] width 241 height 17
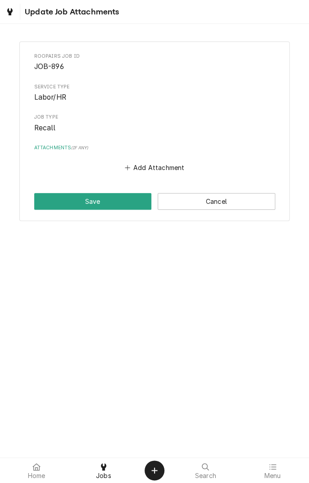
click at [157, 167] on button "Add Attachment" at bounding box center [154, 167] width 63 height 13
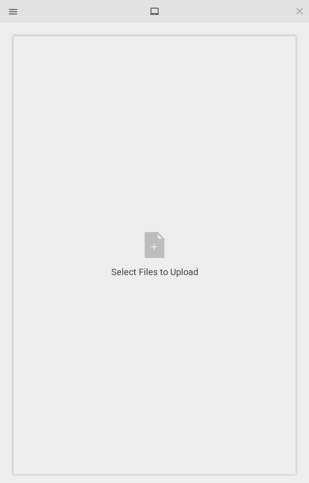
click at [154, 243] on div "Select Files to Upload or Drag and Drop, Copy and Paste Files" at bounding box center [154, 255] width 87 height 46
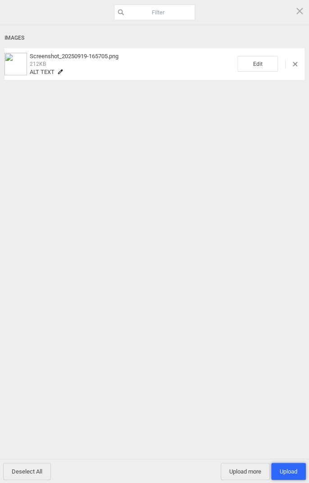
click at [291, 469] on span "Upload 1" at bounding box center [289, 471] width 18 height 7
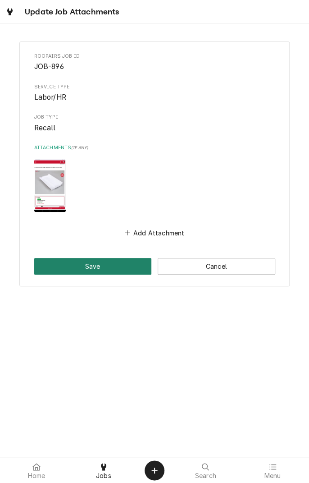
click at [111, 265] on button "Save" at bounding box center [93, 266] width 118 height 17
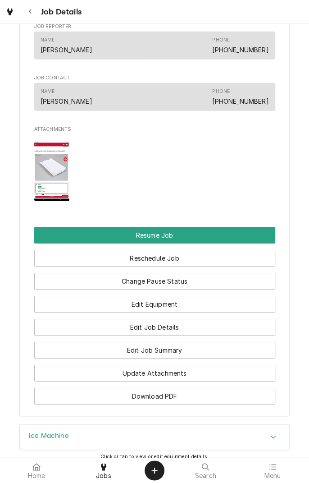
scroll to position [778, 0]
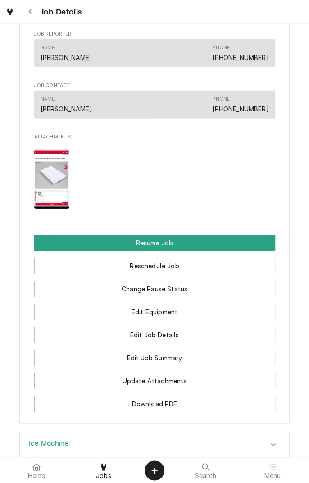
click at [54, 191] on img "Attachments" at bounding box center [52, 178] width 36 height 59
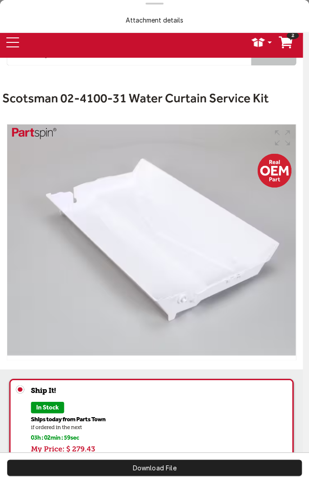
scroll to position [0, 0]
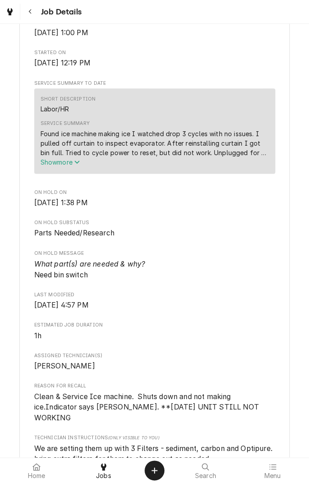
scroll to position [307, 0]
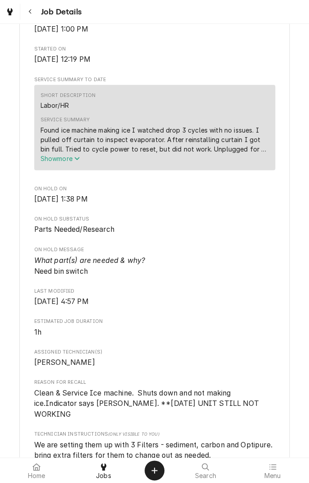
click at [42, 463] on div at bounding box center [36, 466] width 11 height 11
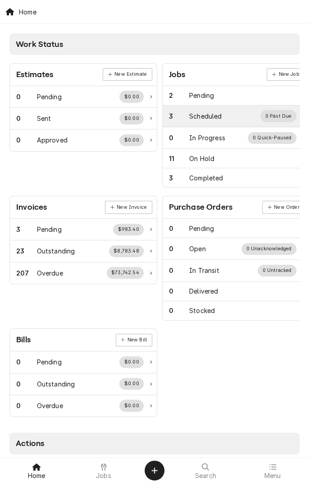
click at [211, 121] on div "3 Scheduled 0 Past Due" at bounding box center [233, 116] width 128 height 12
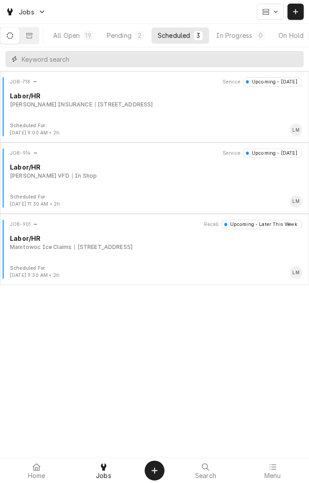
click at [146, 62] on input "Dynamic Content Wrapper" at bounding box center [161, 59] width 278 height 16
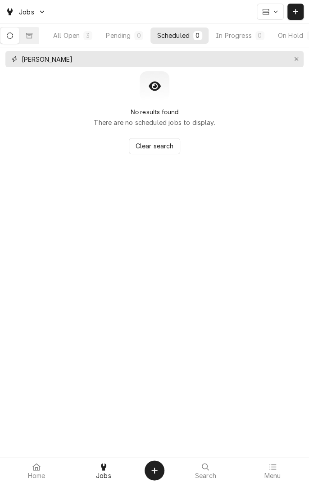
type input "[PERSON_NAME]"
click at [32, 35] on icon "Dynamic Content Wrapper" at bounding box center [29, 35] width 6 height 6
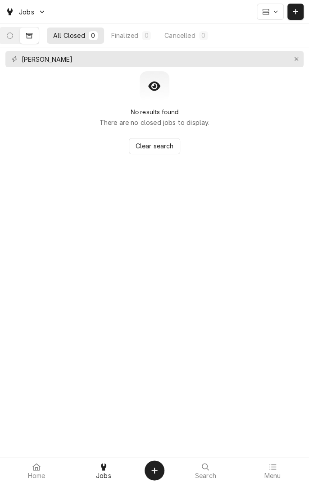
click at [11, 38] on button "Dynamic Content Wrapper" at bounding box center [9, 35] width 19 height 16
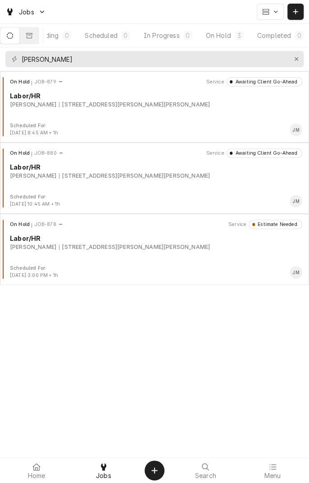
scroll to position [0, 84]
click at [216, 34] on div "On Hold" at bounding box center [212, 35] width 25 height 9
click at [98, 115] on div "JOB-879 Service Awaiting Client Go-Ahead Labor/HR Butler, Lawrence 1700 Vasbind…" at bounding box center [155, 99] width 302 height 45
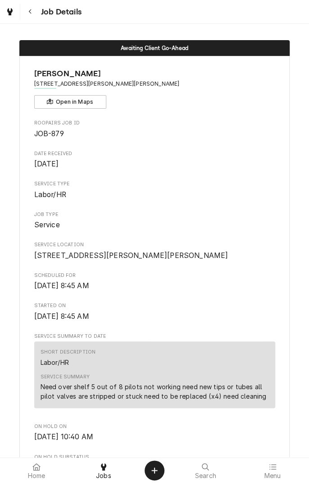
click at [32, 13] on div "Navigate back" at bounding box center [30, 11] width 9 height 9
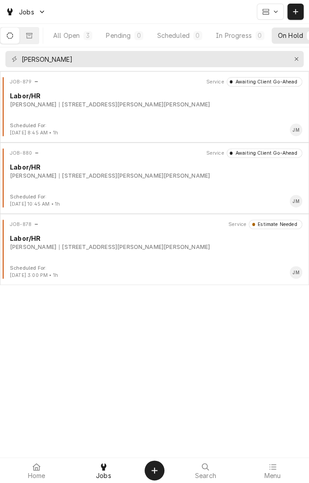
click at [115, 184] on div "JOB-880 Service Awaiting Client Go-Ahead Labor/HR Butler, Lawrence 1700 Vasbind…" at bounding box center [155, 170] width 302 height 45
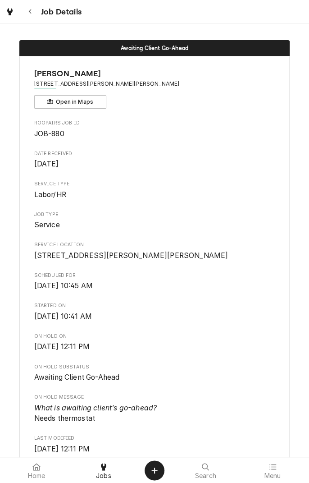
click at [33, 17] on button "Navigate back" at bounding box center [30, 12] width 16 height 16
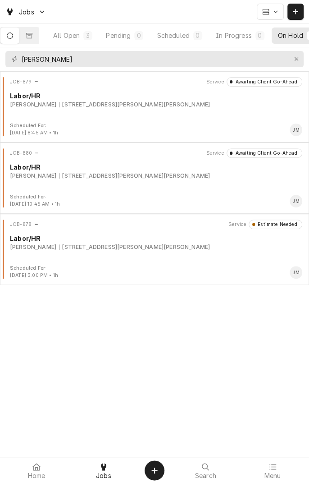
click at [108, 255] on div "JOB-878 Service Estimate Needed Labor/HR Butler, Lawrence 1700 Vasbinder Rd, No…" at bounding box center [155, 242] width 302 height 45
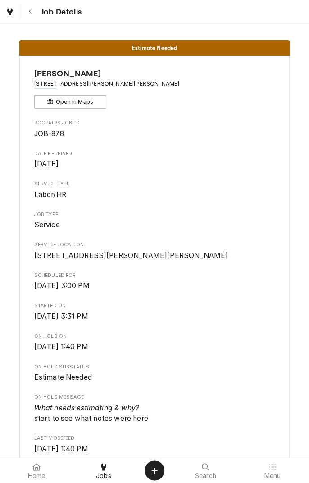
click at [37, 13] on button "Navigate back" at bounding box center [30, 12] width 16 height 16
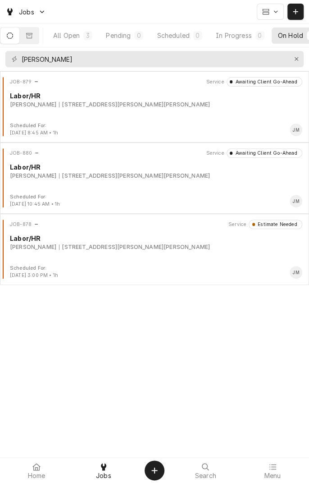
click at [194, 102] on div "Butler, Lawrence 1700 Vasbinder Rd, Nordheim, TX 78141" at bounding box center [156, 105] width 293 height 8
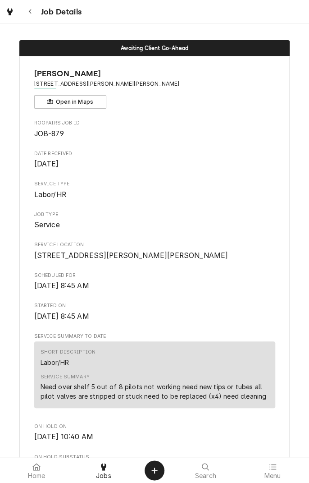
click at [30, 11] on icon "Navigate back" at bounding box center [30, 12] width 4 height 6
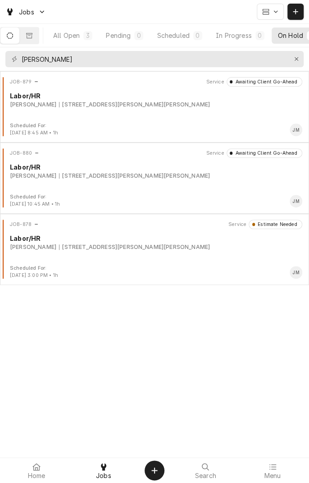
click at [122, 188] on div "JOB-880 Service Awaiting Client Go-Ahead Labor/HR [PERSON_NAME] [STREET_ADDRESS…" at bounding box center [155, 170] width 302 height 45
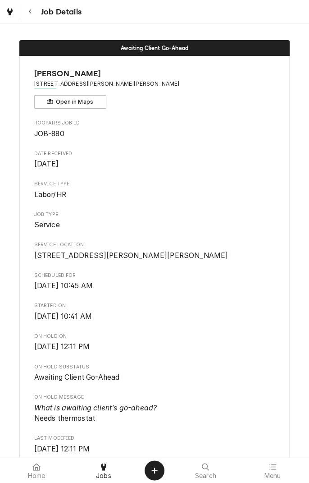
click at [36, 17] on button "Navigate back" at bounding box center [30, 12] width 16 height 16
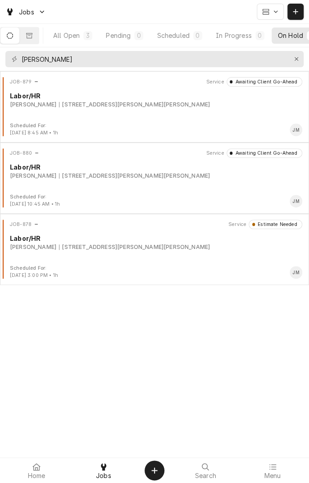
click at [141, 253] on div "JOB-878 Service Estimate Needed Labor/HR [PERSON_NAME] [STREET_ADDRESS][PERSON_…" at bounding box center [155, 242] width 302 height 45
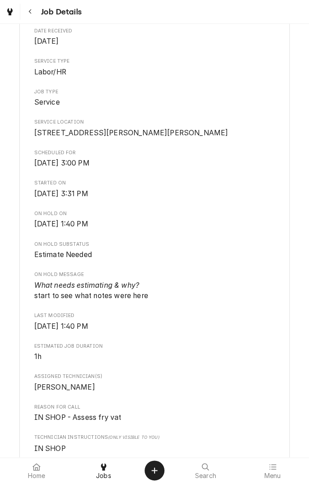
scroll to position [133, 0]
